Goal: Information Seeking & Learning: Learn about a topic

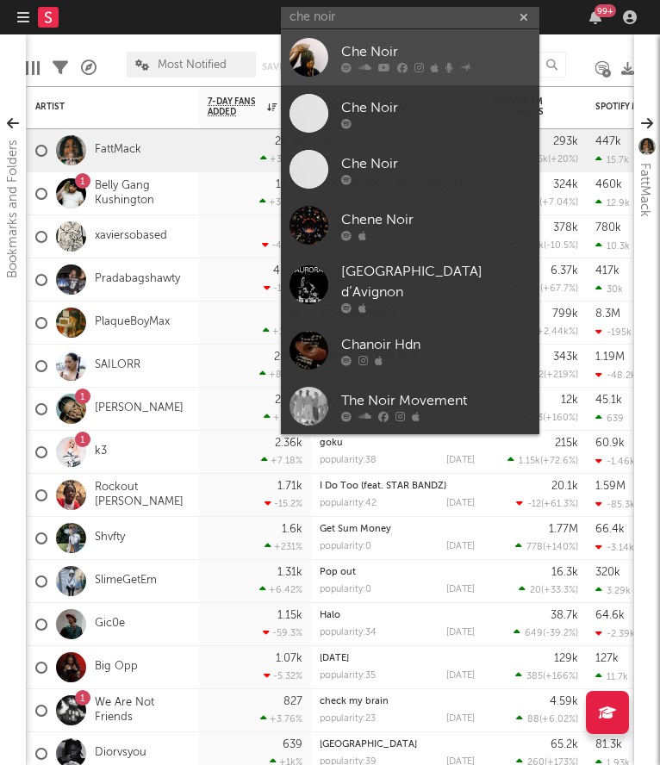
type input "che noir"
click at [331, 56] on link "Che Noir" at bounding box center [410, 57] width 258 height 56
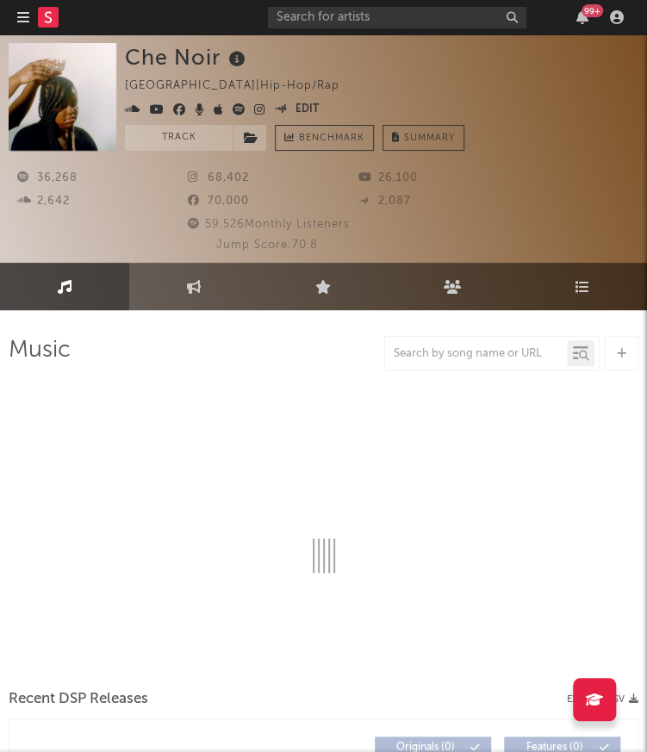
select select "6m"
